Goal: Task Accomplishment & Management: Complete application form

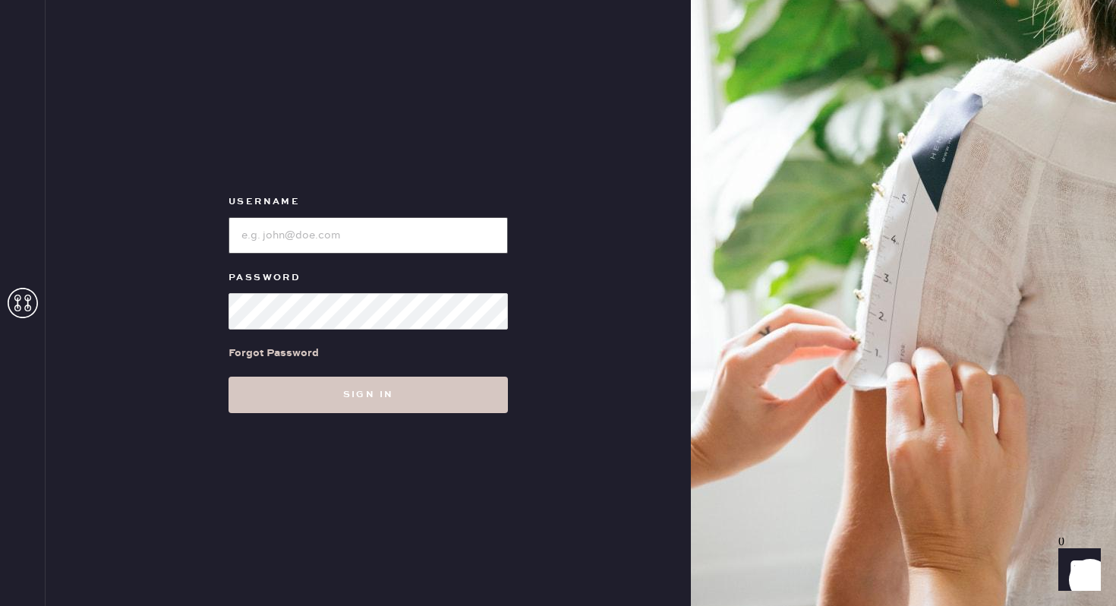
type input "reformationgeorgetown"
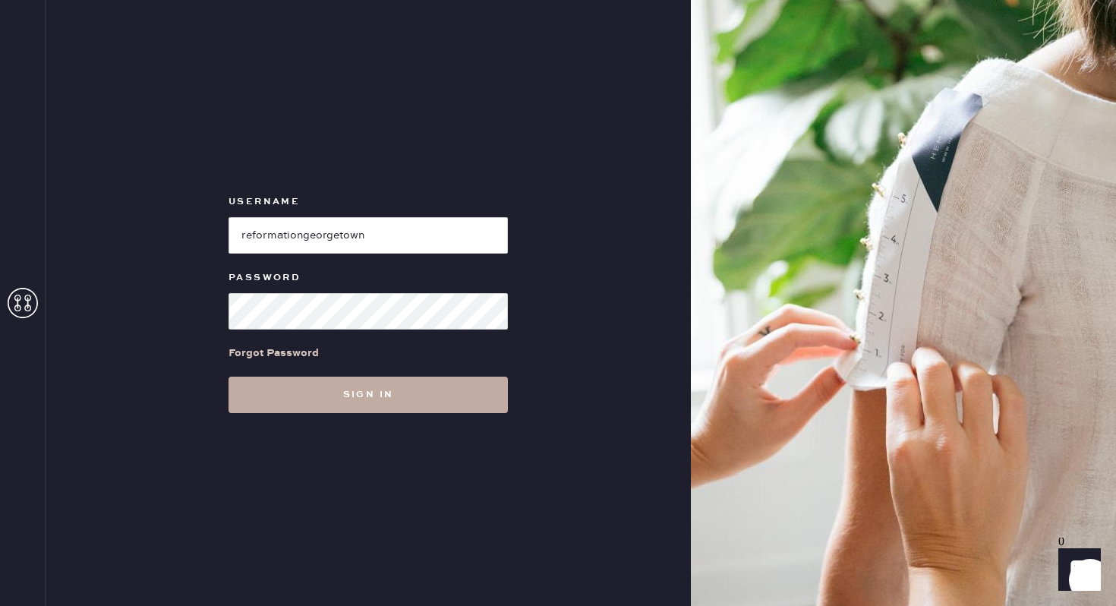
click at [273, 399] on button "Sign in" at bounding box center [368, 395] width 279 height 36
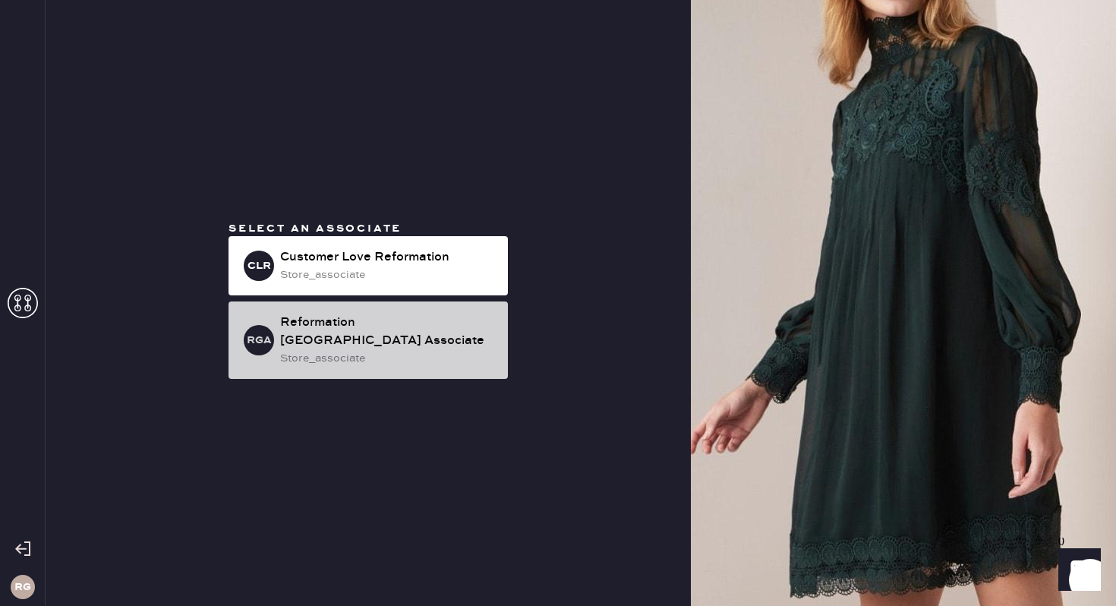
click at [415, 340] on div "Reformation [GEOGRAPHIC_DATA] Associate" at bounding box center [388, 332] width 216 height 36
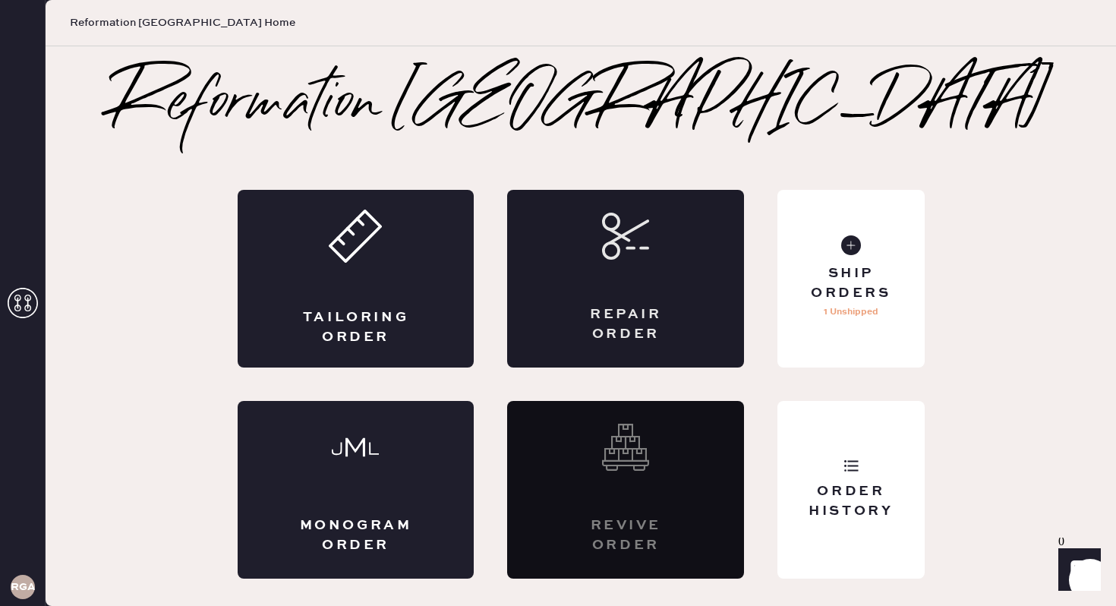
click at [645, 266] on div "Repair Order" at bounding box center [625, 279] width 237 height 178
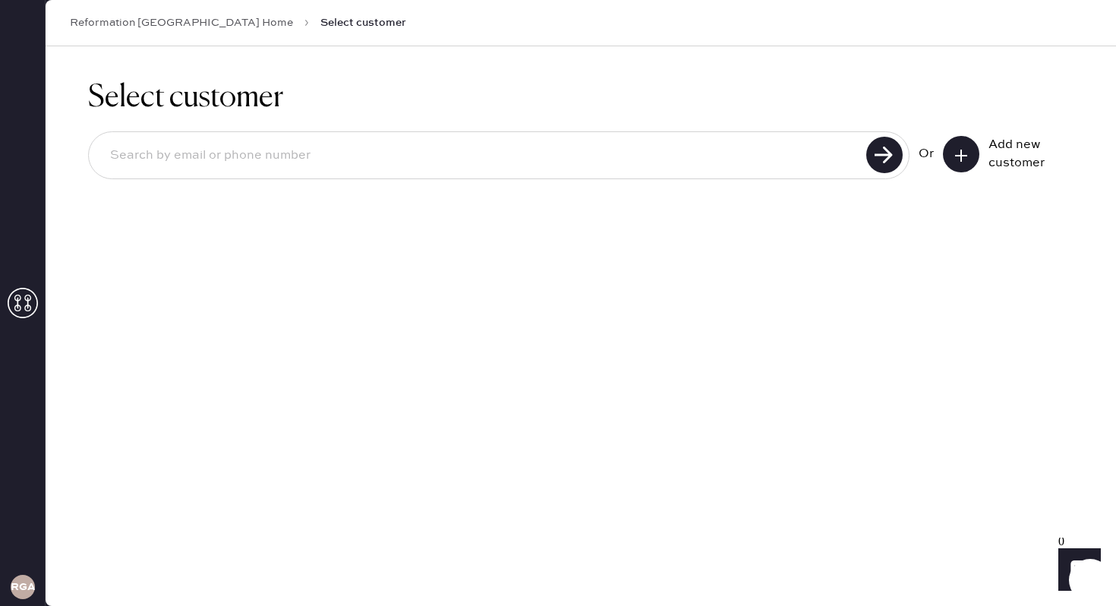
click at [965, 169] on button at bounding box center [961, 154] width 36 height 36
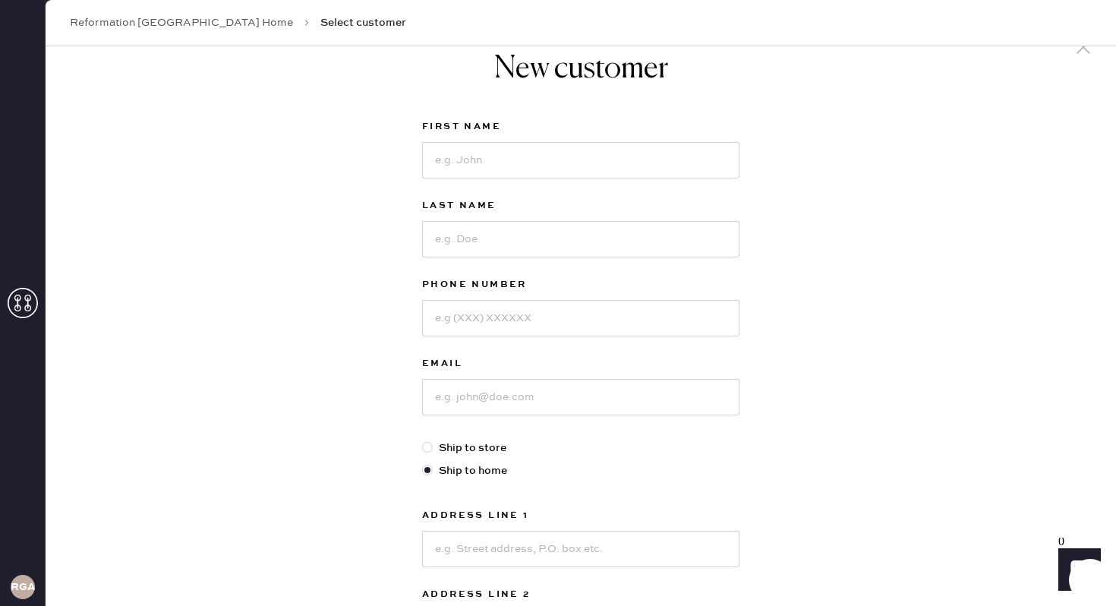
scroll to position [20, 0]
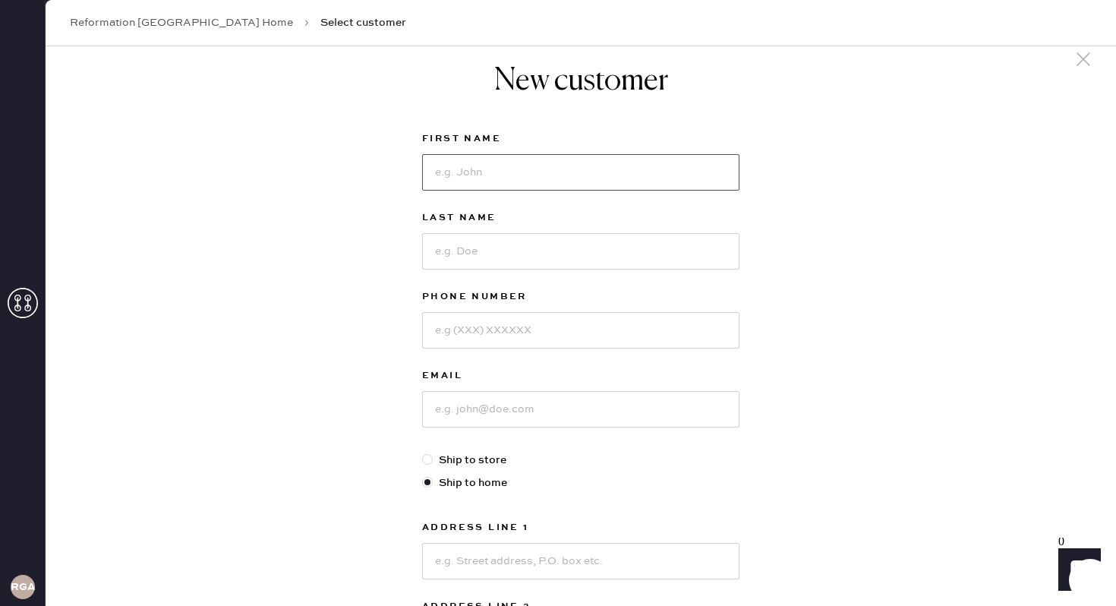
click at [539, 177] on input at bounding box center [580, 172] width 317 height 36
type input "[PERSON_NAME]"
type input "Rueckerl"
click at [525, 336] on input at bounding box center [580, 330] width 317 height 36
type input "[PHONE_NUMBER]"
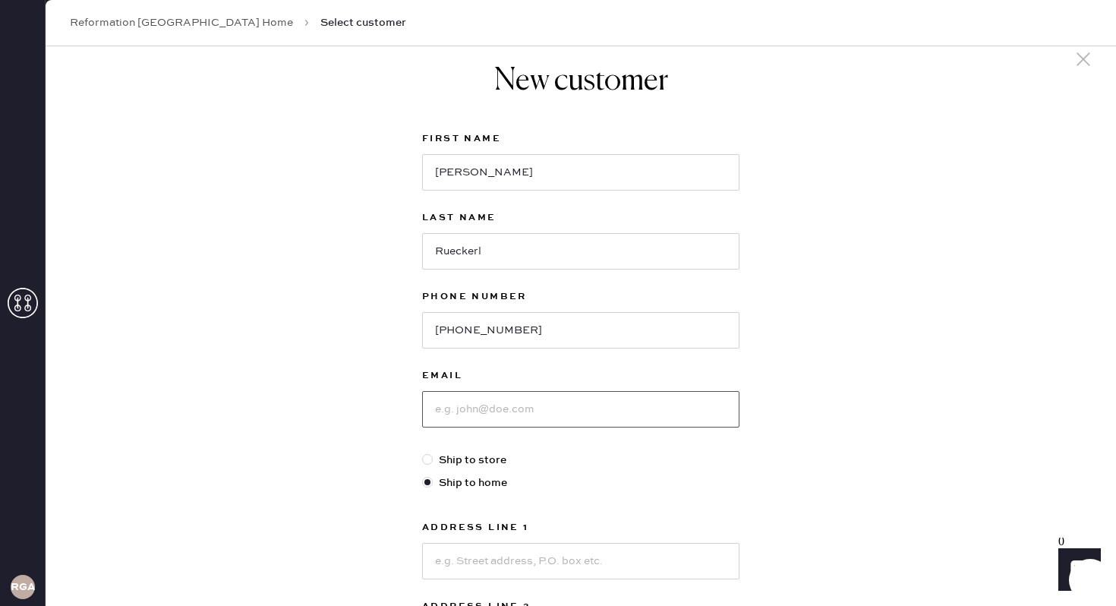
click at [577, 415] on input at bounding box center [580, 409] width 317 height 36
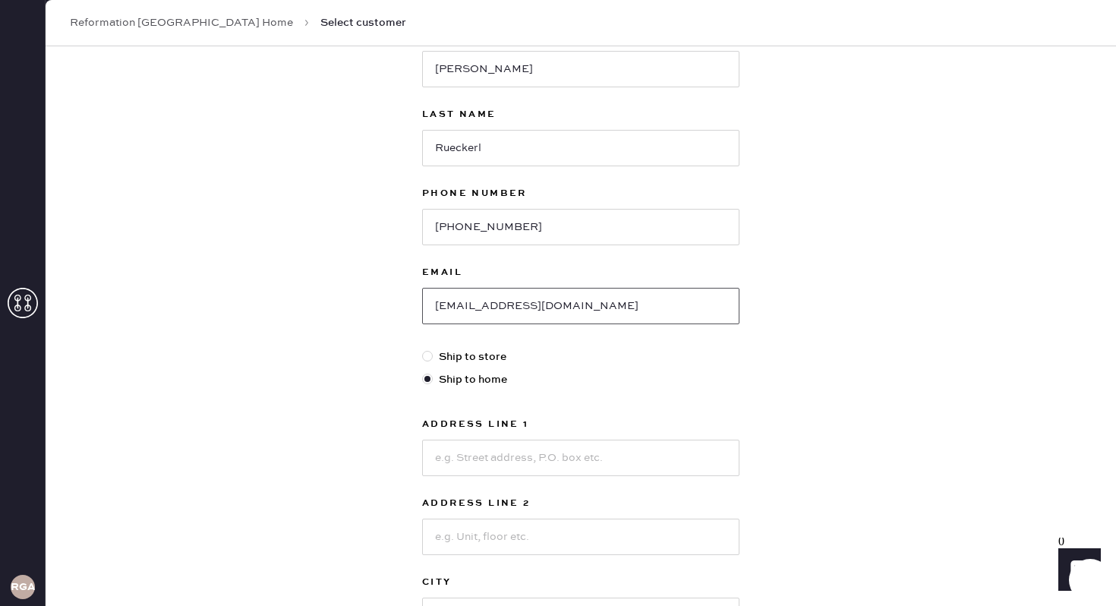
scroll to position [132, 0]
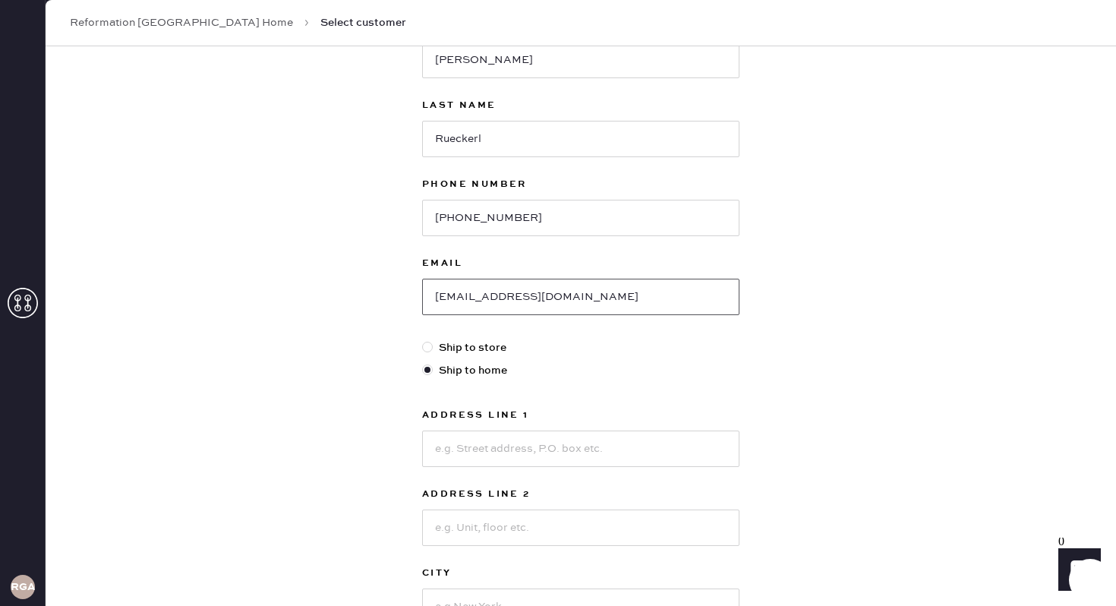
type input "[EMAIL_ADDRESS][DOMAIN_NAME]"
click at [682, 443] on input at bounding box center [580, 449] width 317 height 36
type input "[STREET_ADDRESS]"
click at [632, 535] on input at bounding box center [580, 527] width 317 height 36
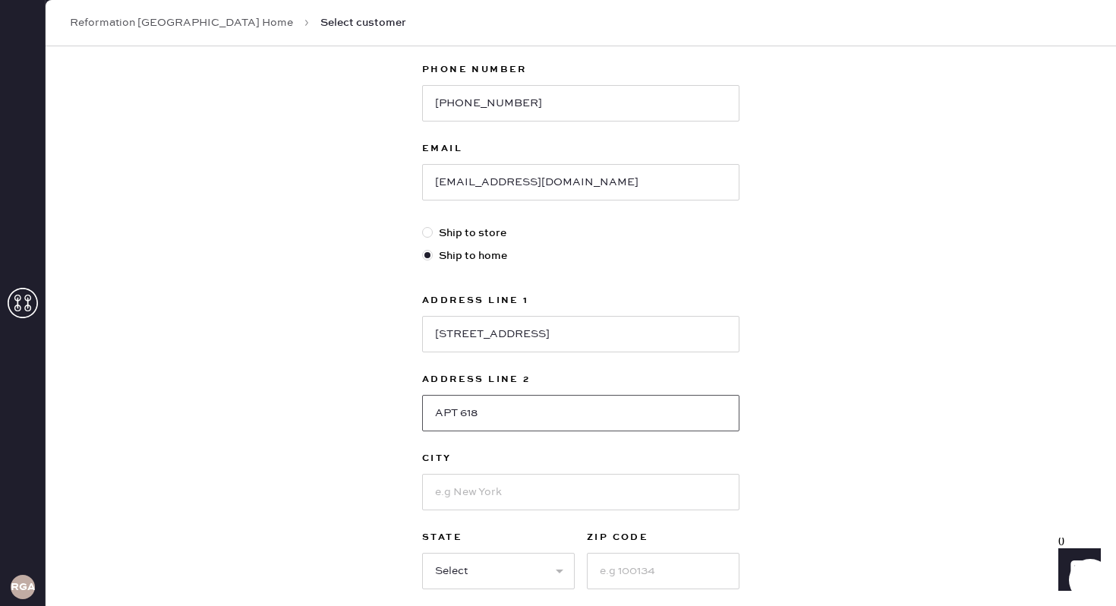
scroll to position [293, 0]
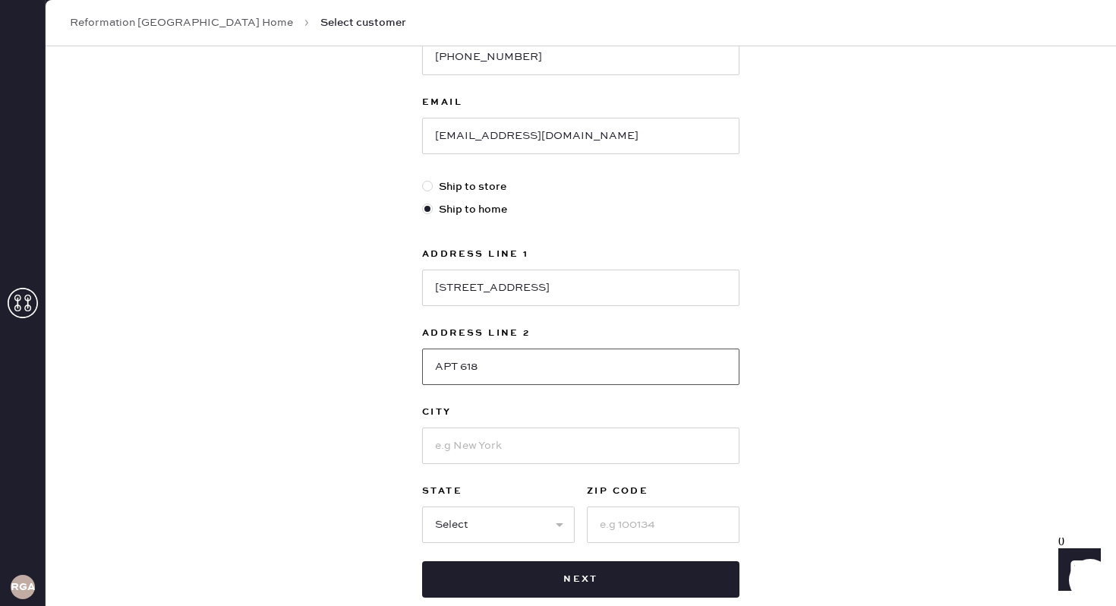
type input "APT 618"
click at [694, 452] on input at bounding box center [580, 445] width 317 height 36
type input "[US_STATE]"
click at [456, 529] on select "Select AK AL AR AZ CA CO CT [GEOGRAPHIC_DATA] DE FL [GEOGRAPHIC_DATA] HI [GEOGR…" at bounding box center [498, 524] width 153 height 36
select select "DC"
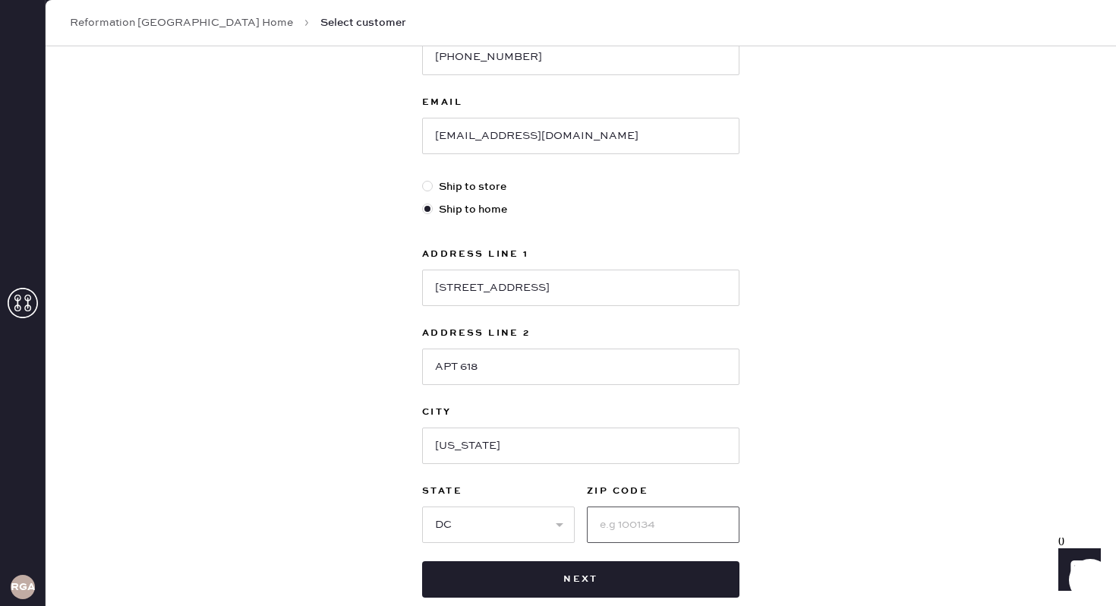
click at [625, 525] on input at bounding box center [663, 524] width 153 height 36
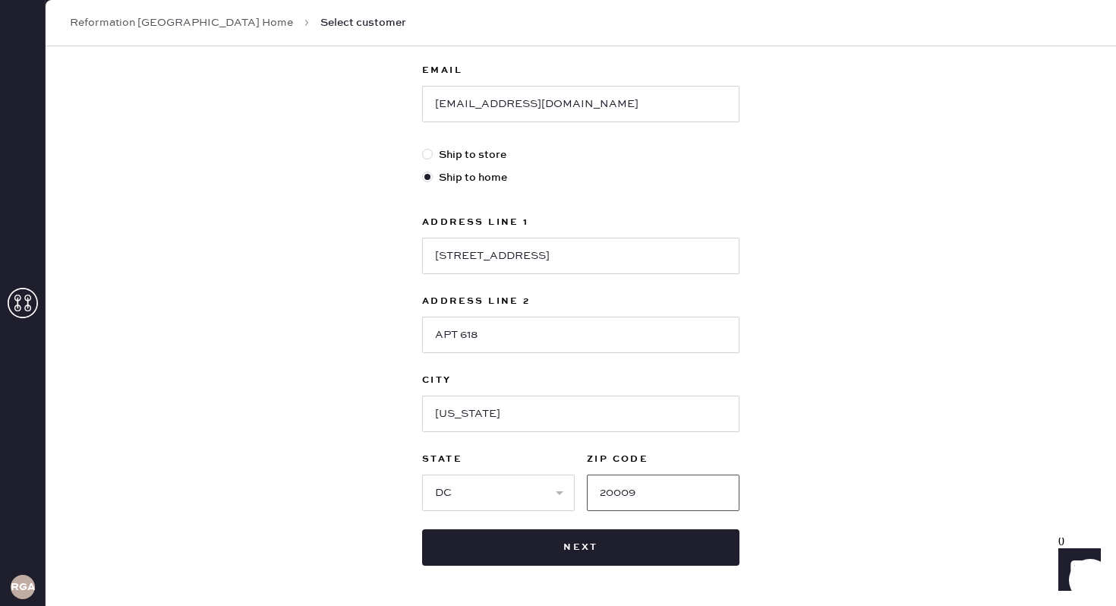
scroll to position [382, 0]
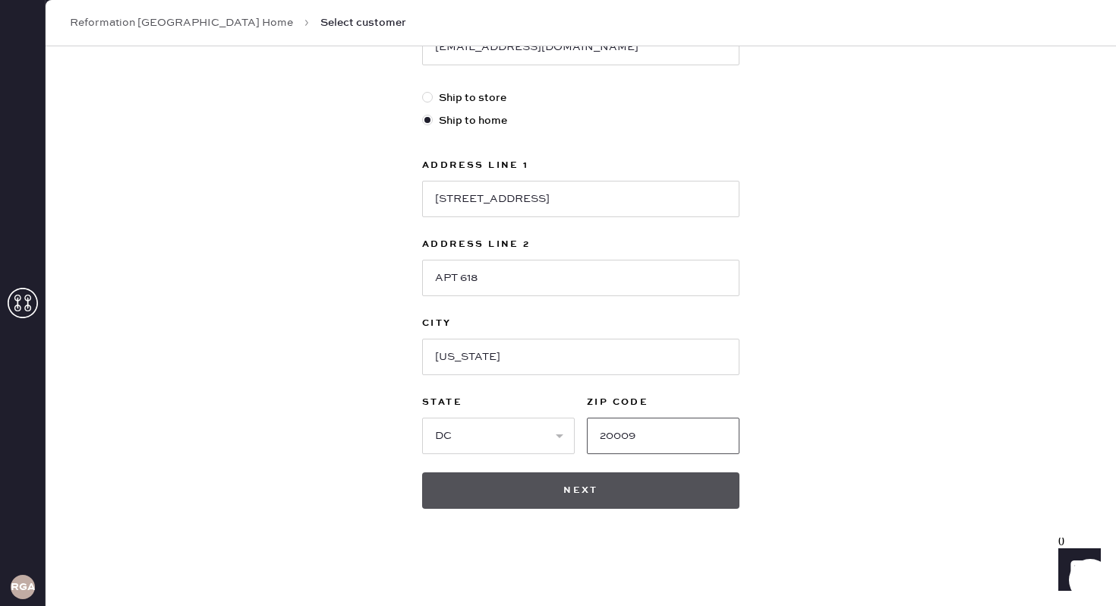
type input "20009"
click at [587, 495] on button "Next" at bounding box center [580, 490] width 317 height 36
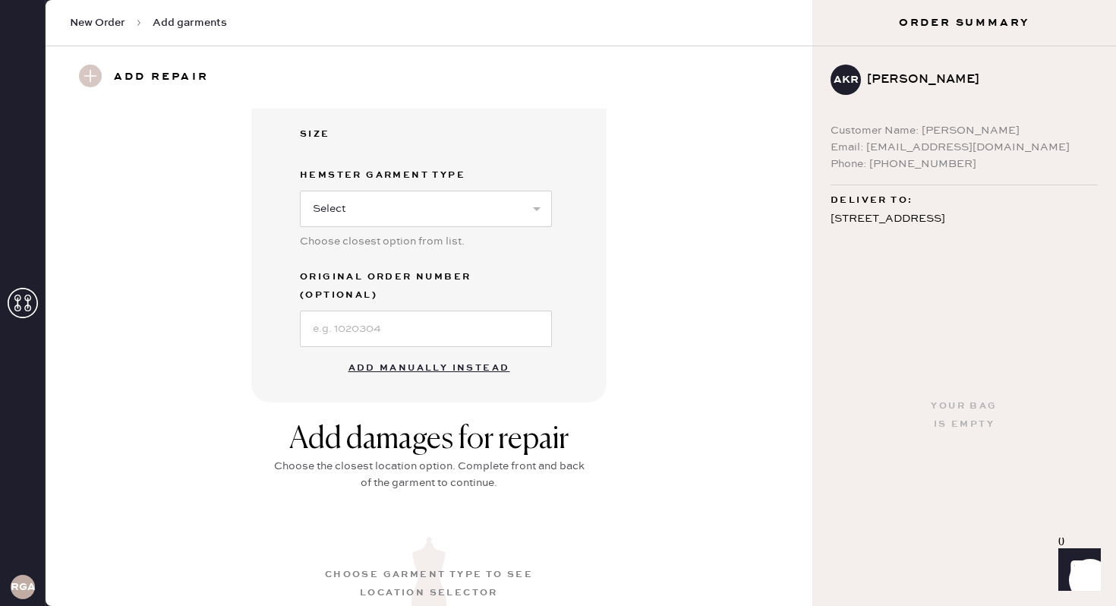
click at [452, 353] on button "Add manually instead" at bounding box center [429, 368] width 180 height 30
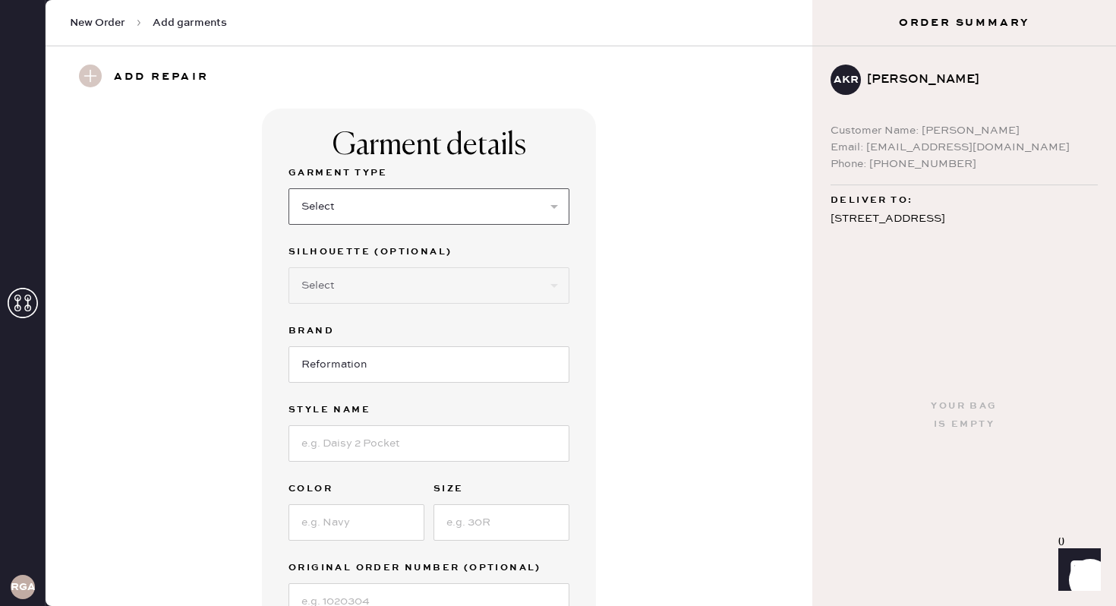
click at [399, 207] on select "Select Basic Skirt Jeans Leggings Pants Shorts Basic Sleeved Dress Basic Sleeve…" at bounding box center [429, 206] width 281 height 36
select select "6"
click at [388, 292] on select "Select Maxi Dress Midi Dress Mini Dress Other" at bounding box center [429, 285] width 281 height 36
select select "38"
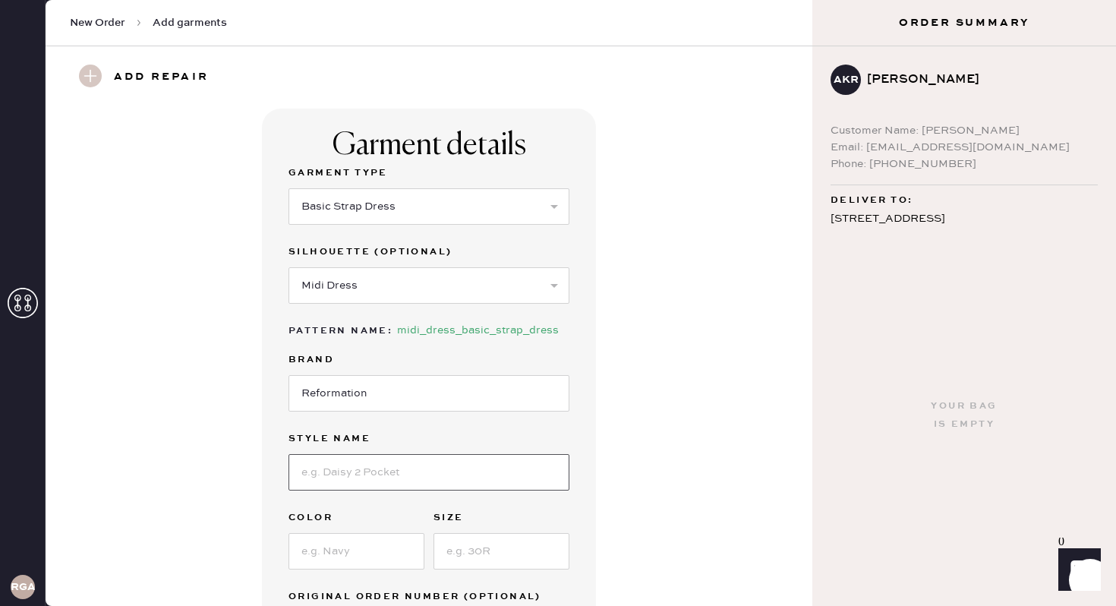
click at [355, 478] on input at bounding box center [429, 472] width 281 height 36
type input "B"
type input "Petities Balia Linen Dress"
click at [336, 530] on div at bounding box center [357, 549] width 136 height 39
click at [336, 545] on input at bounding box center [357, 551] width 136 height 36
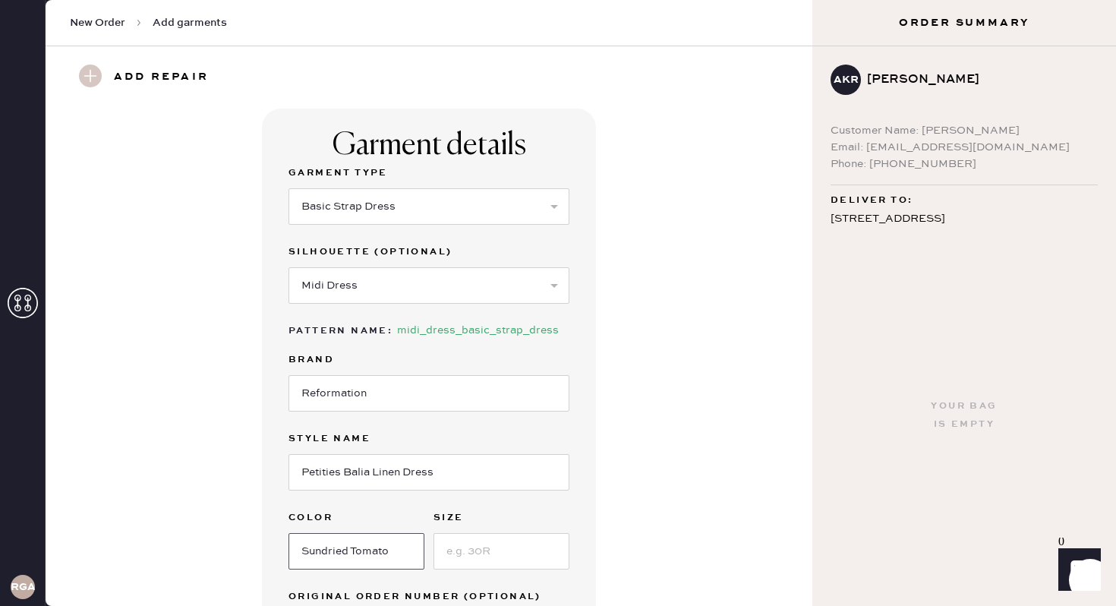
type input "Sundried Tomato"
click at [516, 561] on input at bounding box center [502, 551] width 136 height 36
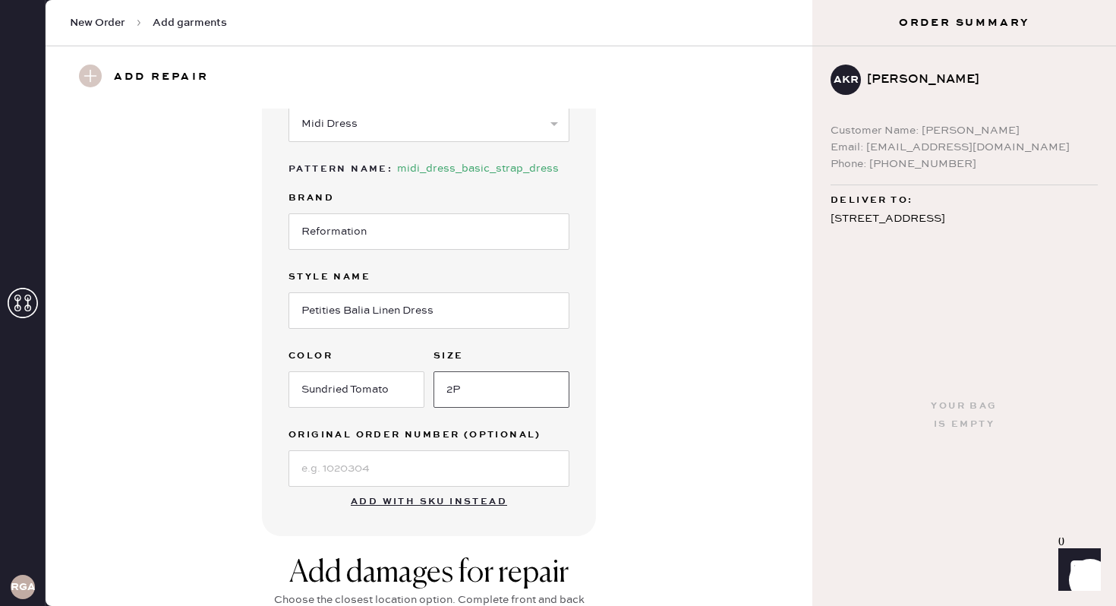
scroll to position [163, 0]
type input "2P"
click at [408, 479] on input at bounding box center [429, 467] width 281 height 36
type input "S12986254"
click at [709, 411] on div "Garment details Garment Type Select Basic Skirt Jeans Leggings Pants Shorts Bas…" at bounding box center [429, 239] width 712 height 589
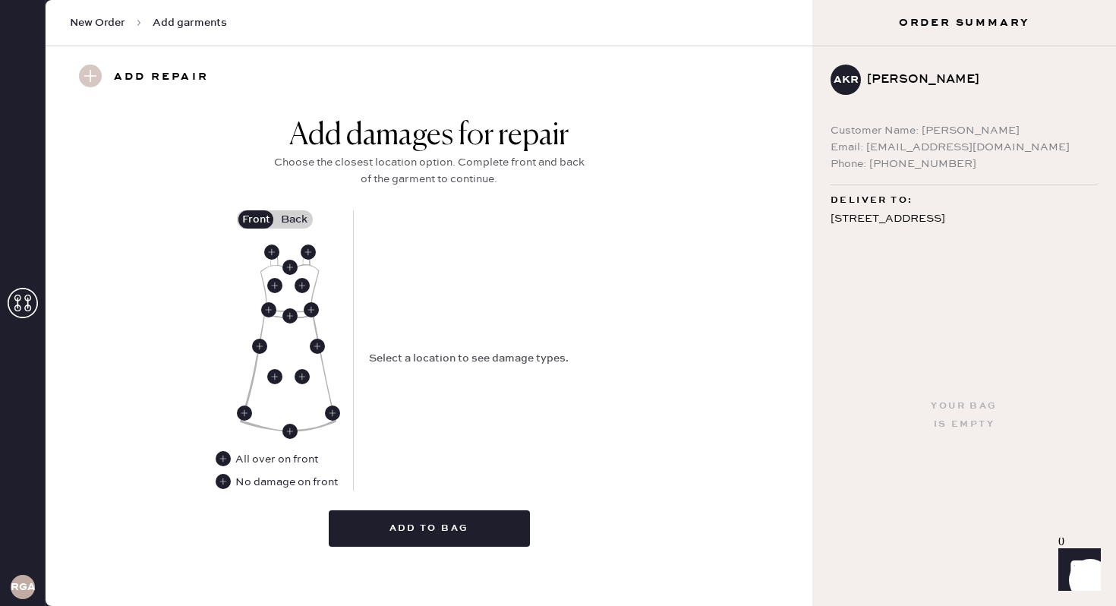
scroll to position [606, 0]
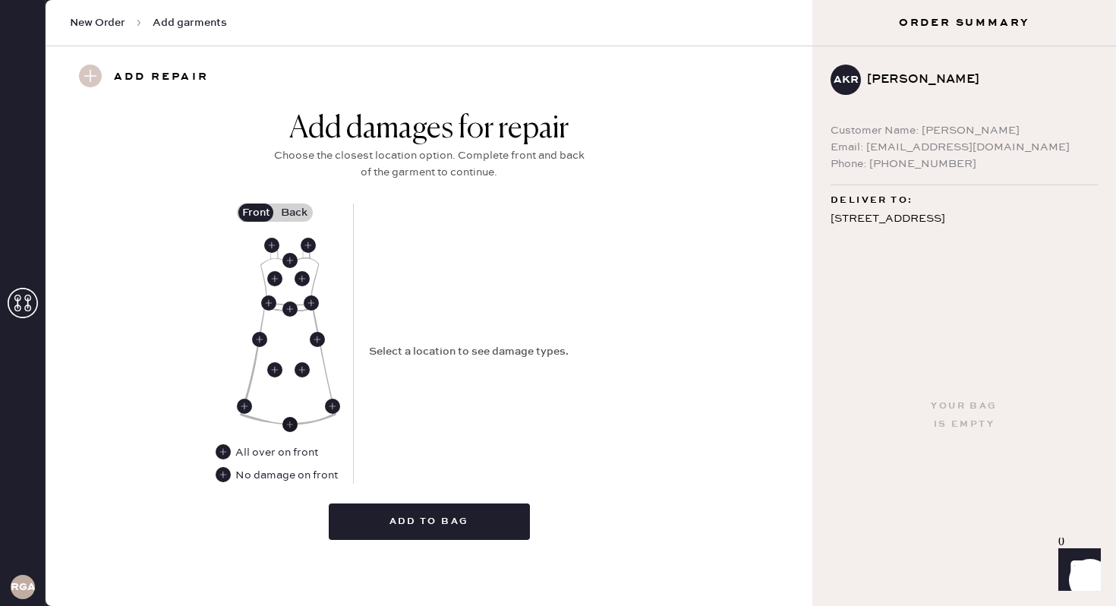
click at [288, 421] on use at bounding box center [289, 424] width 15 height 15
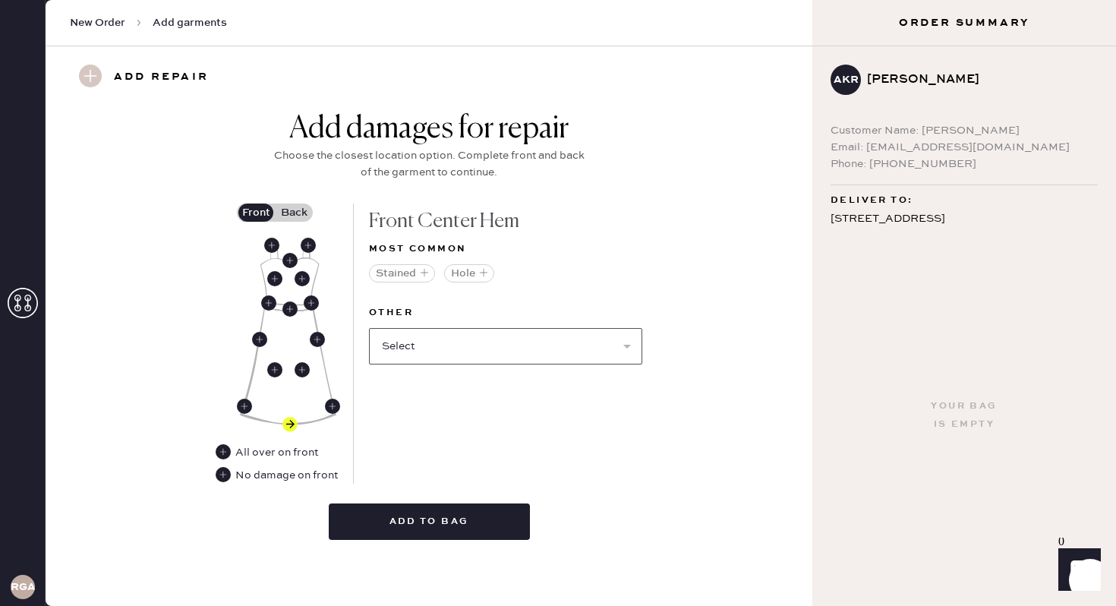
click at [476, 352] on select "Select Broken / Ripped Hem Broken Beads Broken Belt Loop Broken Button Broken C…" at bounding box center [505, 346] width 273 height 36
select select "1665"
select select
click at [301, 217] on label "Back" at bounding box center [294, 212] width 38 height 18
click at [294, 213] on input "Back" at bounding box center [294, 213] width 0 height 0
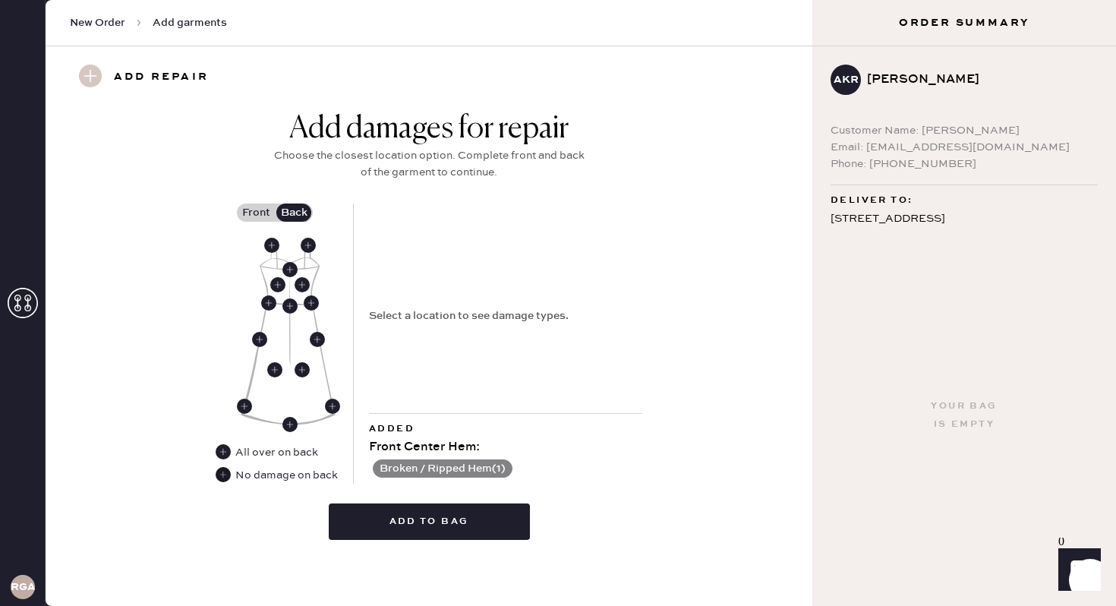
click at [229, 477] on use at bounding box center [223, 474] width 15 height 15
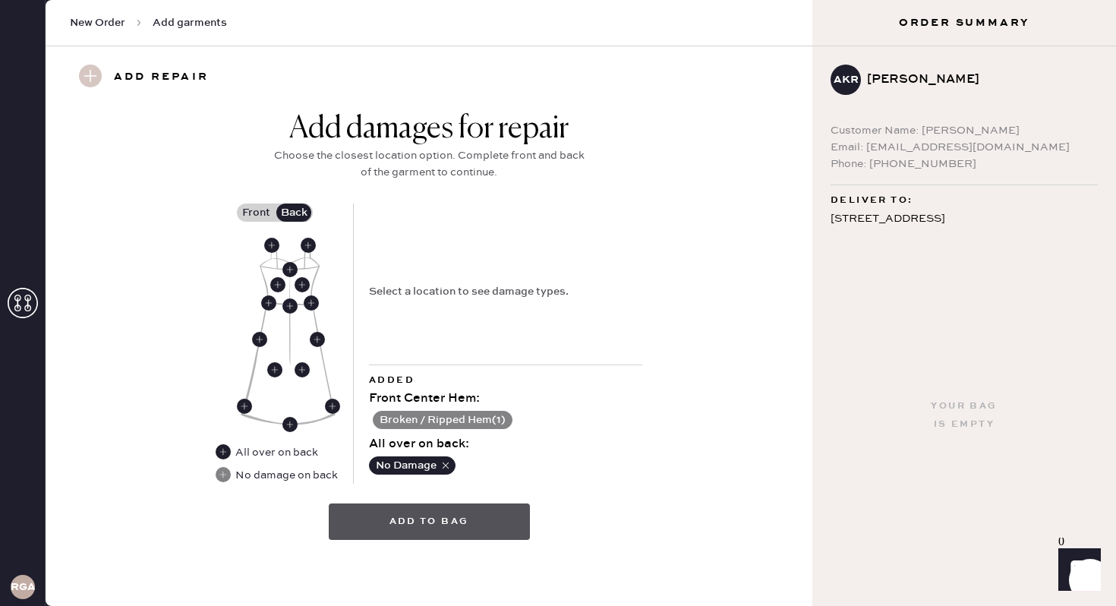
click at [475, 524] on button "Add to bag" at bounding box center [429, 521] width 201 height 36
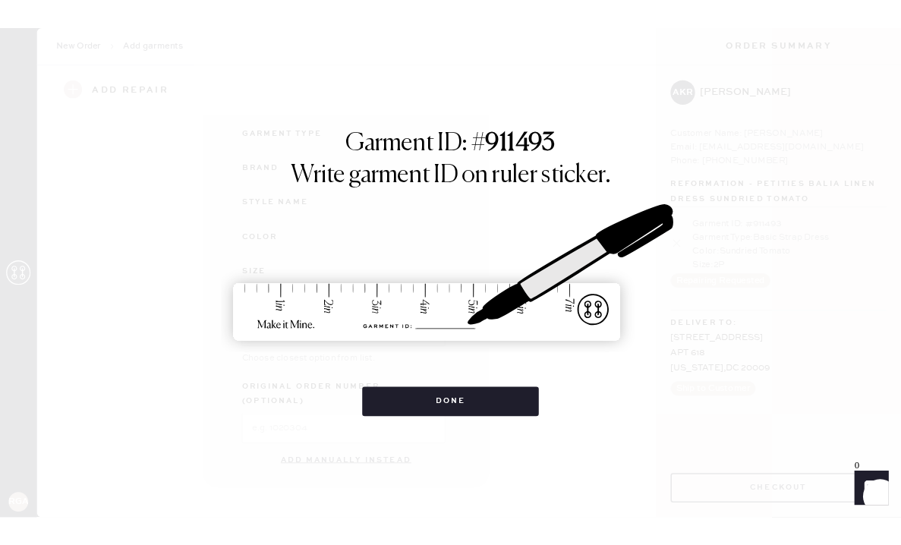
scroll to position [141, 0]
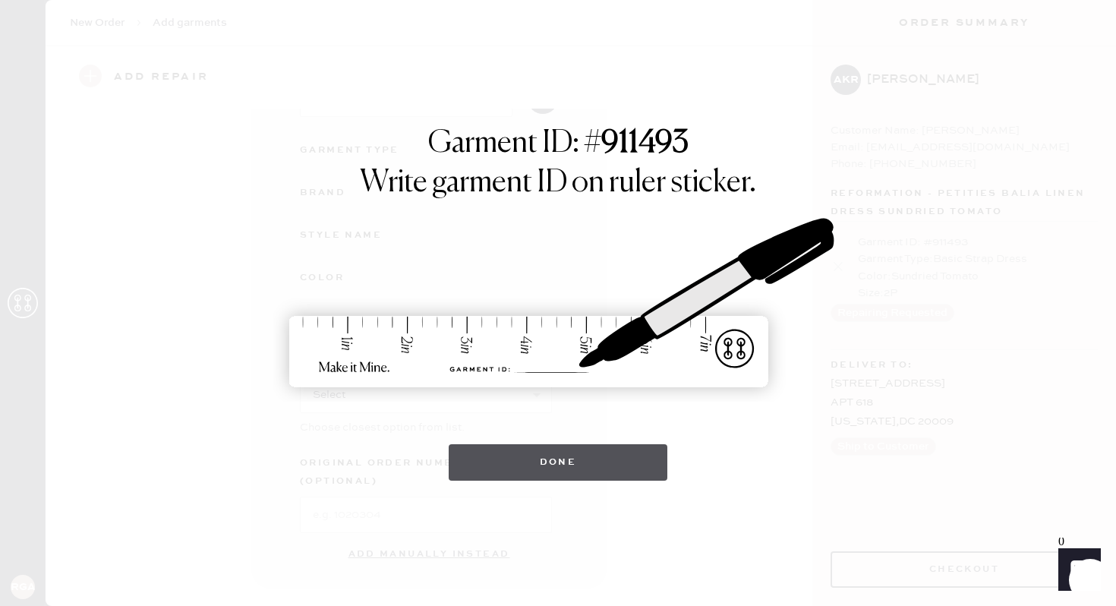
click at [605, 461] on button "Done" at bounding box center [558, 462] width 219 height 36
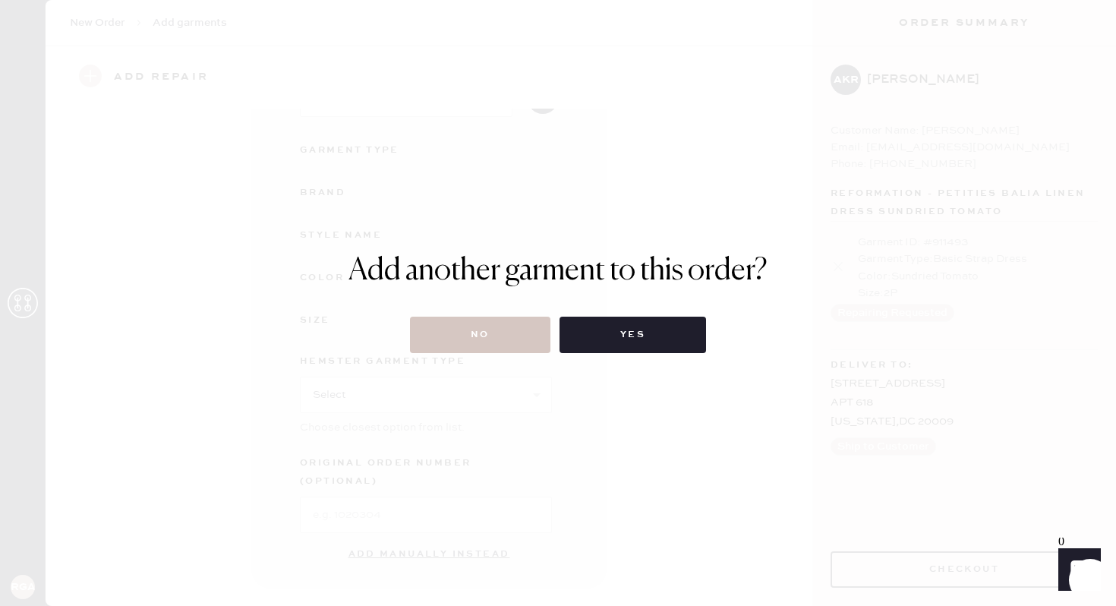
click at [480, 308] on div "Add another garment to this order? No Yes" at bounding box center [558, 303] width 419 height 100
click at [481, 317] on button "No" at bounding box center [480, 335] width 140 height 36
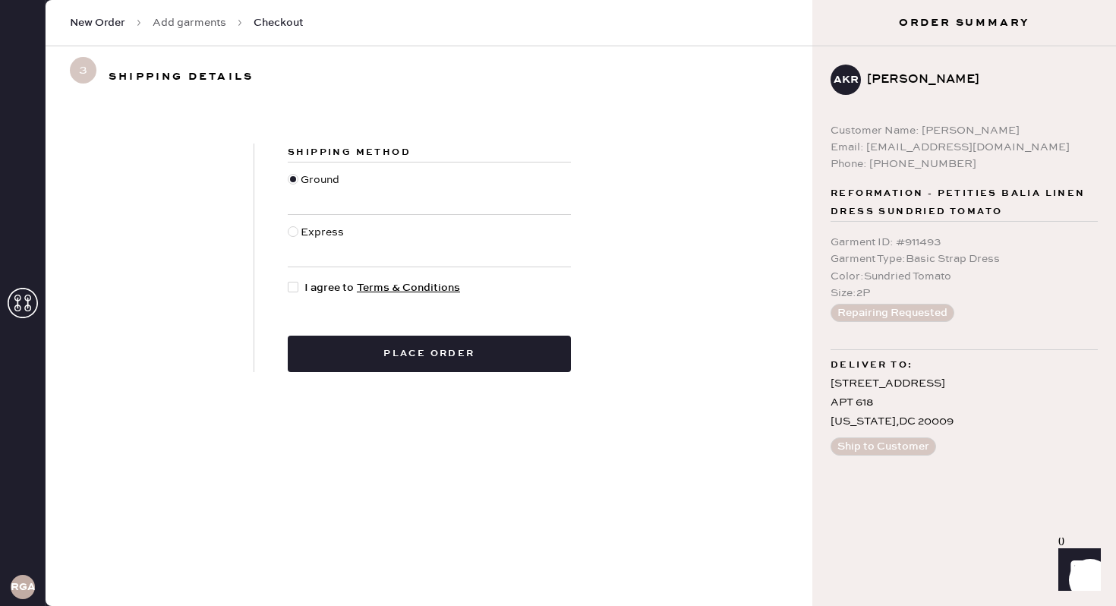
click at [292, 294] on div at bounding box center [296, 287] width 17 height 17
click at [289, 280] on input "I agree to Terms & Conditions" at bounding box center [288, 279] width 1 height 1
checkbox input "true"
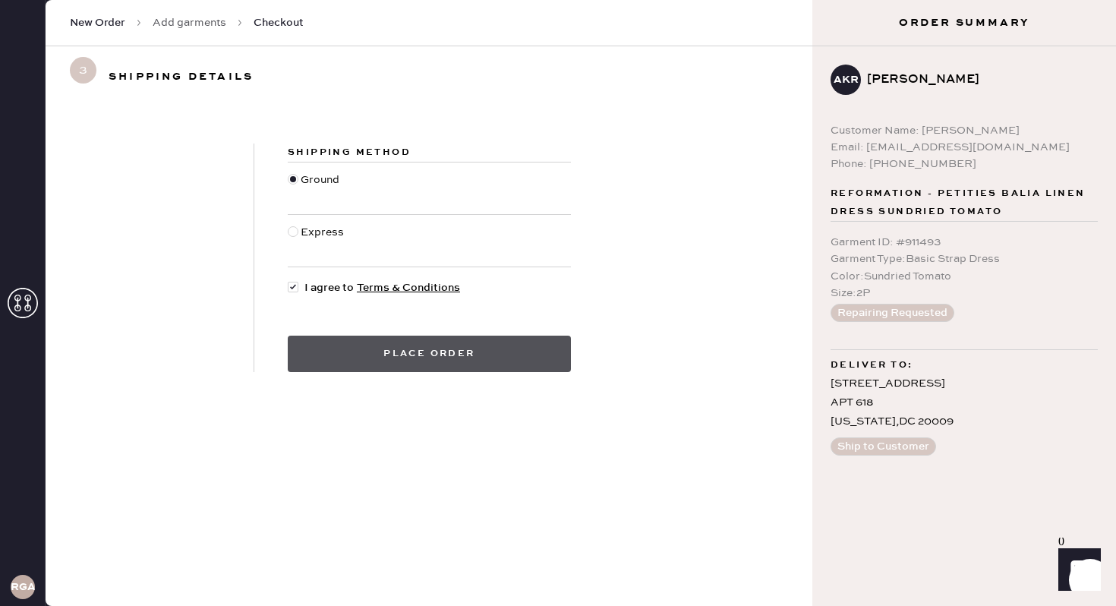
click at [412, 349] on button "Place order" at bounding box center [429, 354] width 283 height 36
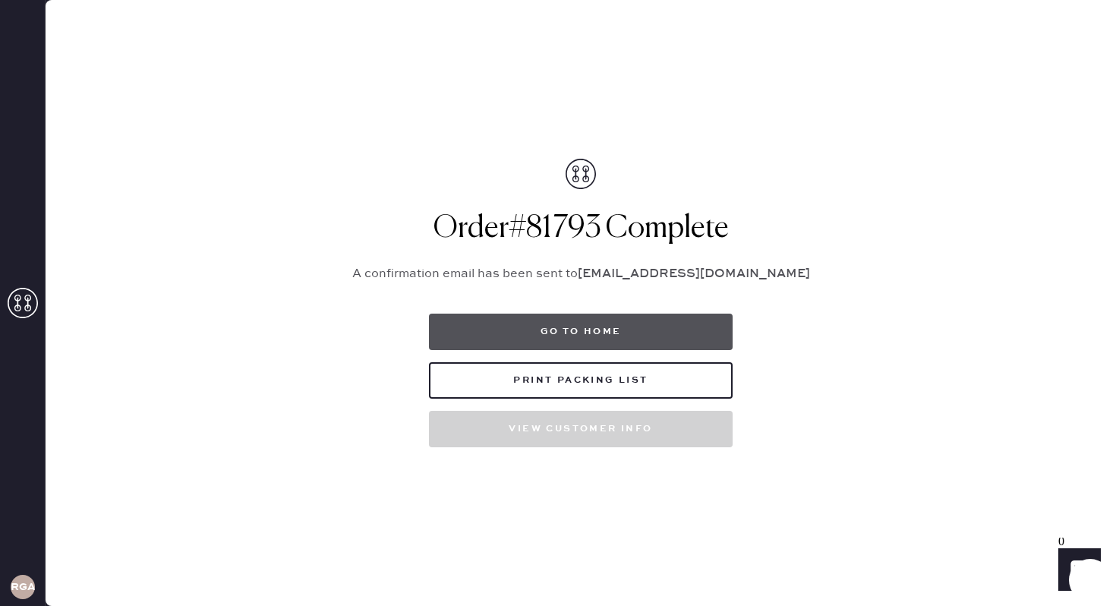
click at [652, 339] on button "Go to home" at bounding box center [581, 332] width 304 height 36
